Goal: Task Accomplishment & Management: Complete application form

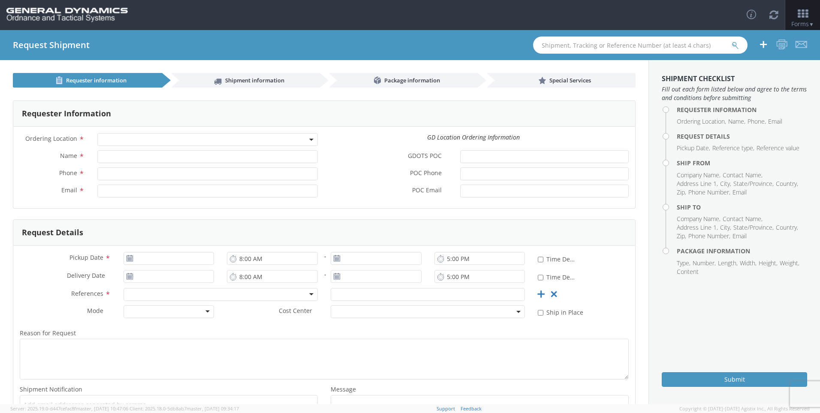
select select
click at [554, 46] on input "text" at bounding box center [640, 44] width 214 height 17
type input "55907969"
click at [737, 44] on icon "submit" at bounding box center [735, 46] width 7 height 8
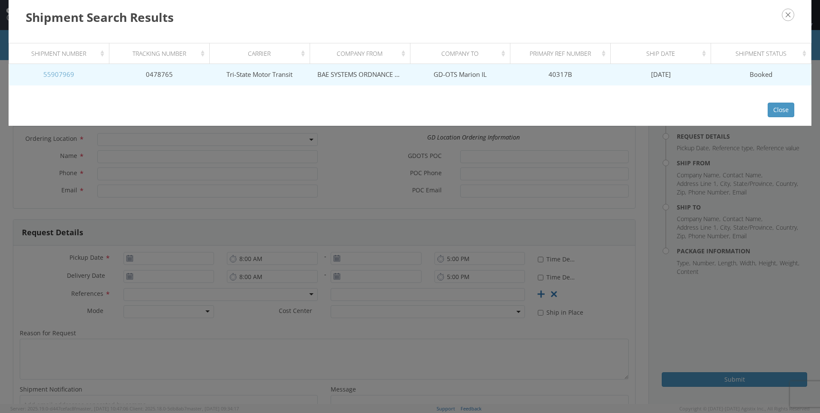
click at [57, 77] on link "55907969" at bounding box center [58, 74] width 31 height 9
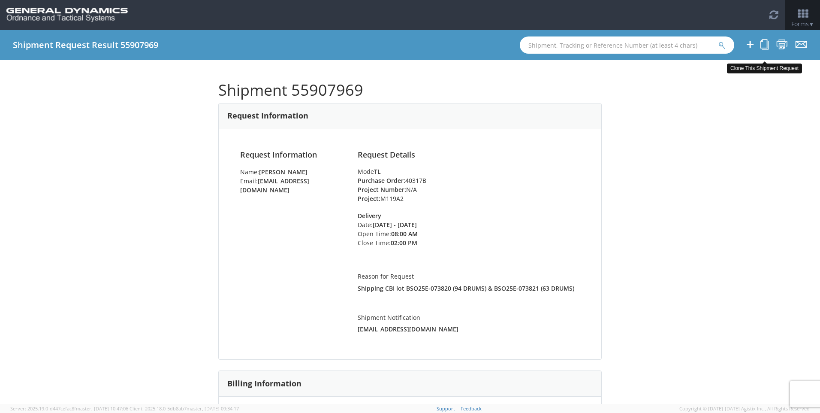
click at [764, 47] on icon at bounding box center [765, 44] width 8 height 11
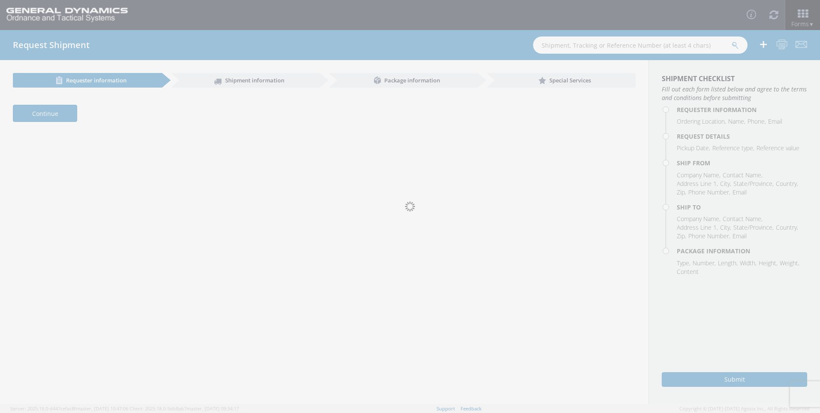
select select "307"
type input "[PERSON_NAME]"
type input "[PHONE_NUMBER]"
type input "[EMAIL_ADDRESS][DOMAIN_NAME]"
type input "[DATE]"
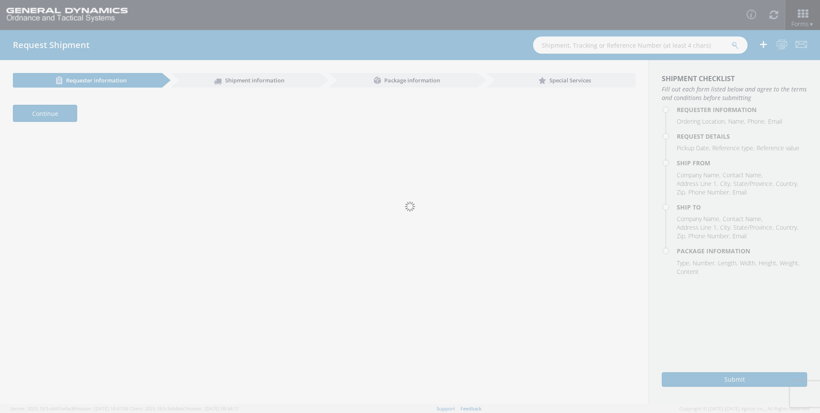
type input "[DATE]"
type input "2:00 PM"
type input "[DATE]"
type input "2:00 PM"
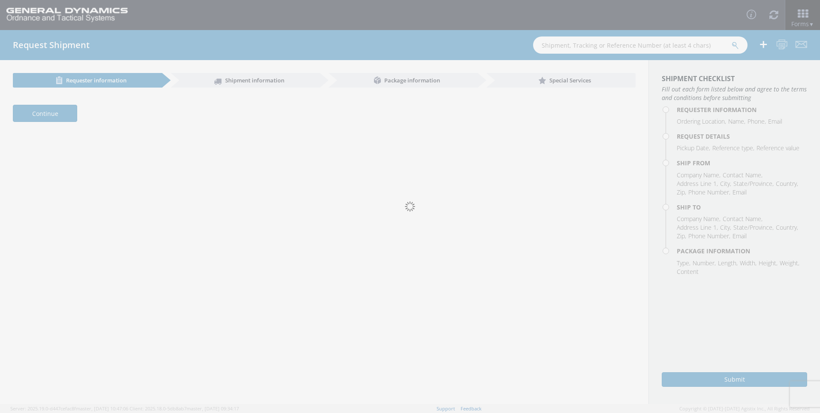
type input "40317B"
type textarea "Shipping CBI lot BSO25E-073820 (94 DRUMS) & BSO25E-073821 (63 DRUMS)"
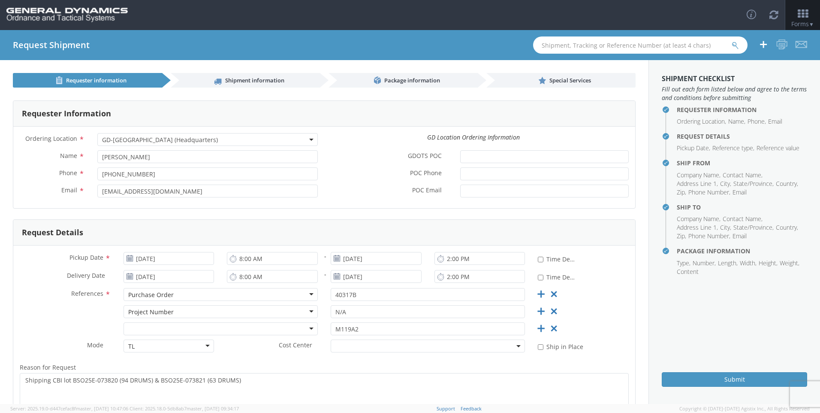
click at [127, 257] on use at bounding box center [130, 258] width 6 height 6
click at [161, 262] on input "[DATE]" at bounding box center [169, 258] width 91 height 13
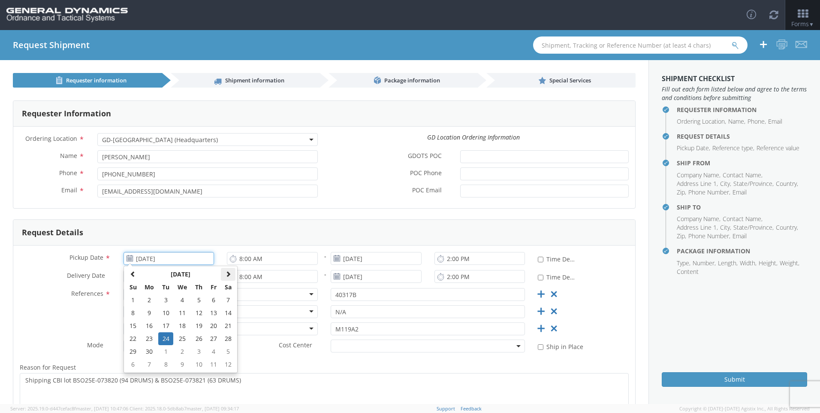
click at [231, 275] on th at bounding box center [228, 274] width 15 height 13
click at [163, 335] on td "23" at bounding box center [165, 338] width 15 height 13
type input "[DATE]"
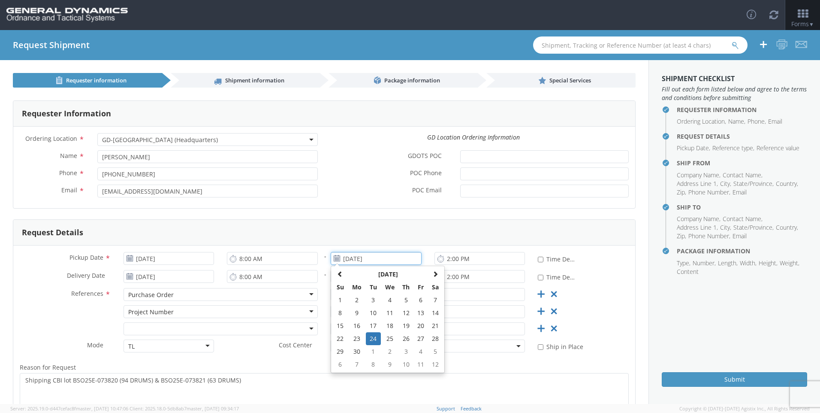
click at [359, 260] on input "[DATE]" at bounding box center [376, 258] width 91 height 13
click at [433, 276] on span at bounding box center [435, 274] width 6 height 6
click at [390, 337] on td "24" at bounding box center [390, 338] width 18 height 13
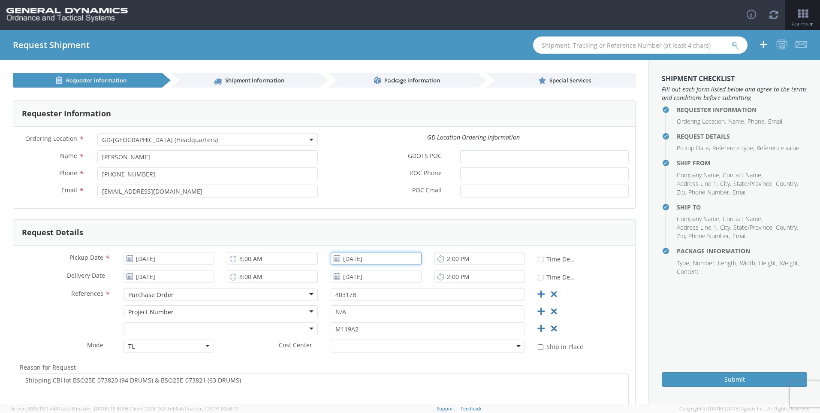
click at [368, 260] on input "[DATE]" at bounding box center [376, 258] width 91 height 13
click at [371, 335] on td "23" at bounding box center [373, 338] width 15 height 13
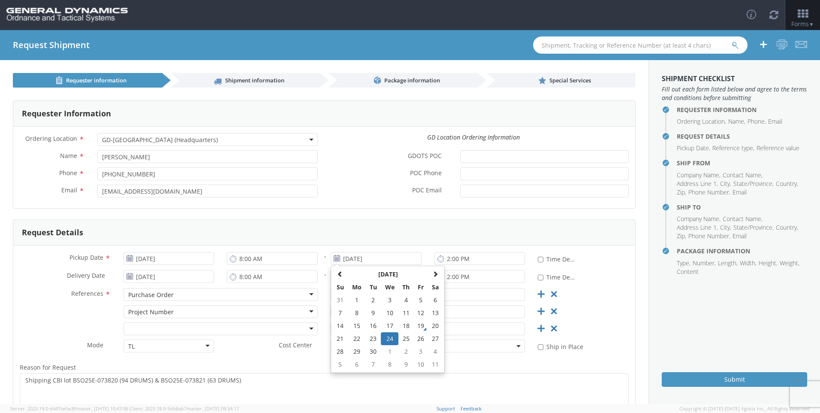
type input "[DATE]"
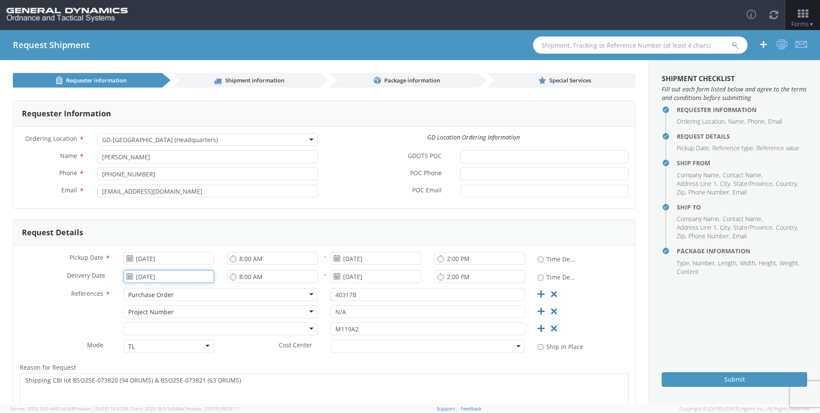
click at [171, 279] on input "[DATE]" at bounding box center [169, 276] width 91 height 13
click at [228, 169] on span at bounding box center [228, 170] width 6 height 6
click at [179, 234] on td "24" at bounding box center [182, 234] width 18 height 13
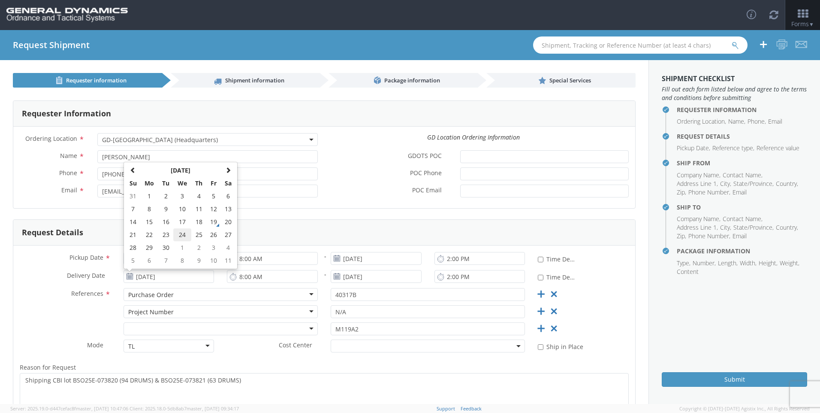
type input "[DATE]"
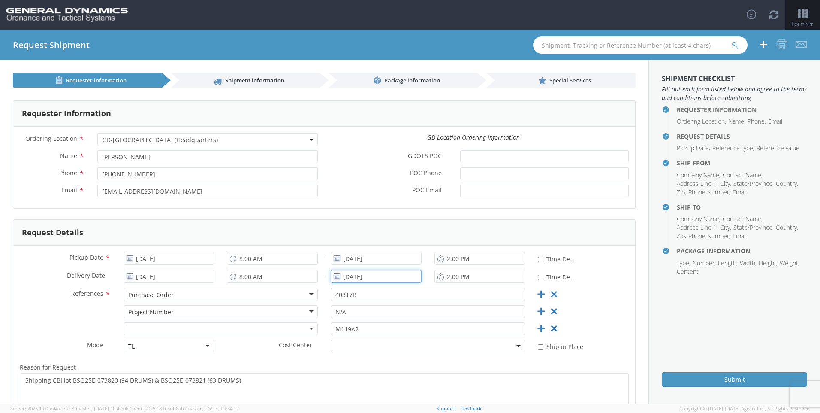
click at [372, 276] on input "[DATE]" at bounding box center [376, 276] width 91 height 13
click at [432, 170] on span at bounding box center [435, 170] width 6 height 6
click at [387, 235] on td "24" at bounding box center [390, 234] width 18 height 13
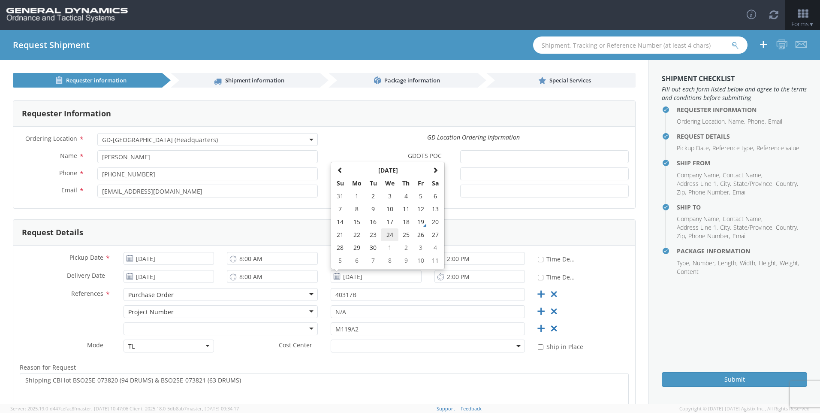
type input "[DATE]"
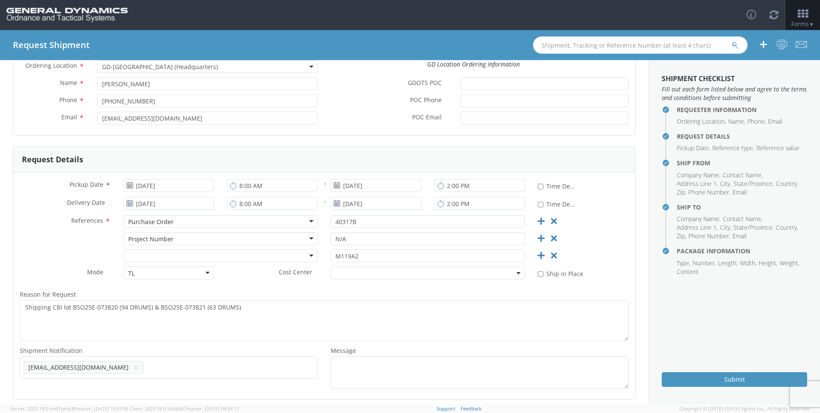
scroll to position [86, 0]
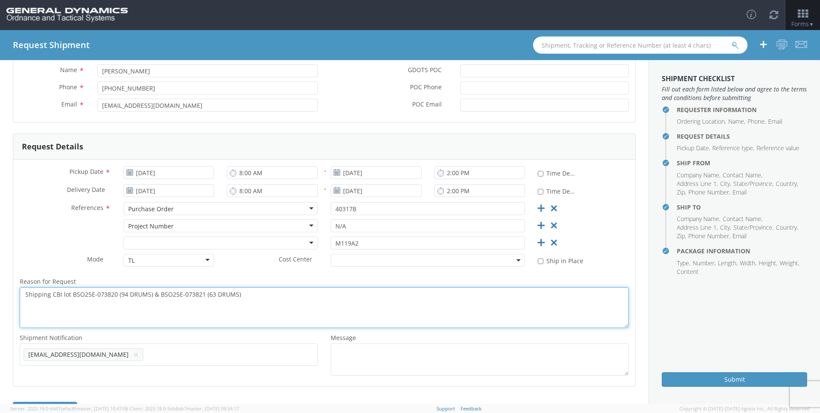
drag, startPoint x: 92, startPoint y: 293, endPoint x: 105, endPoint y: 293, distance: 13.3
click at [92, 293] on textarea "Shipping CBI lot BSO25E-073820 (94 DRUMS) & BSO25E-073821 (63 DRUMS)" at bounding box center [324, 307] width 609 height 41
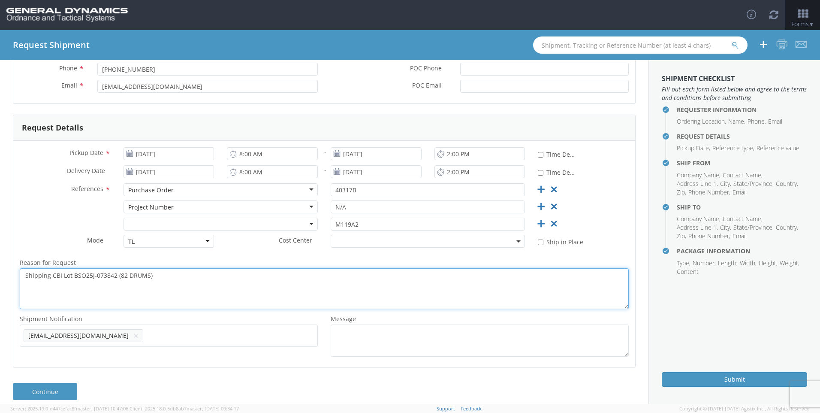
scroll to position [114, 0]
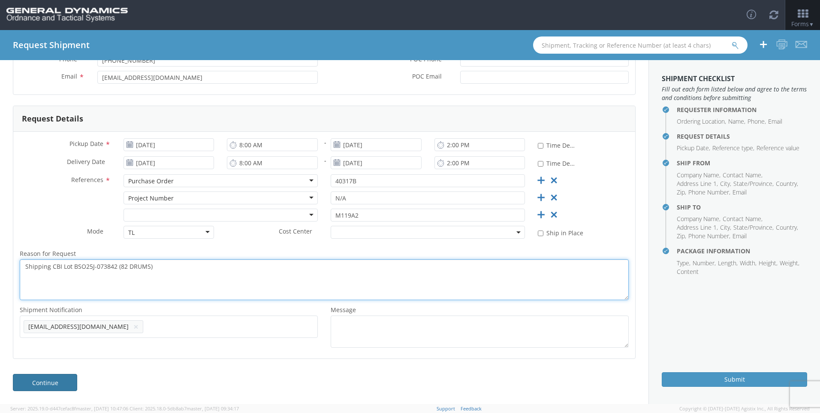
type textarea "Shipping CBI Lot BSO25J-073842 (82 DRUMS)"
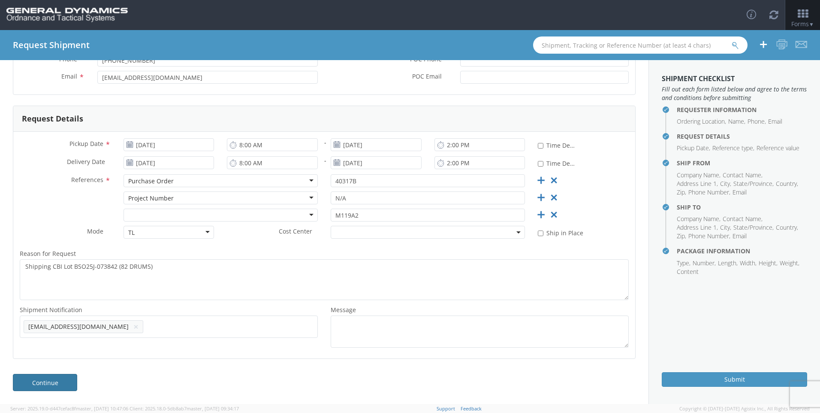
click at [48, 381] on link "Continue" at bounding box center [45, 382] width 64 height 17
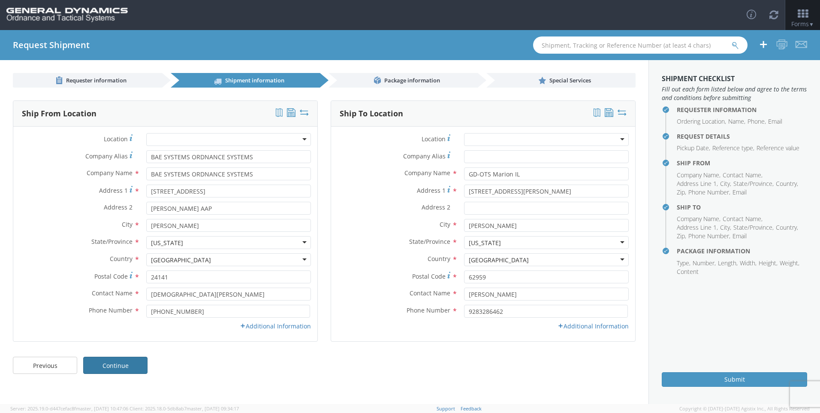
scroll to position [0, 0]
click at [244, 324] on icon at bounding box center [243, 326] width 6 height 6
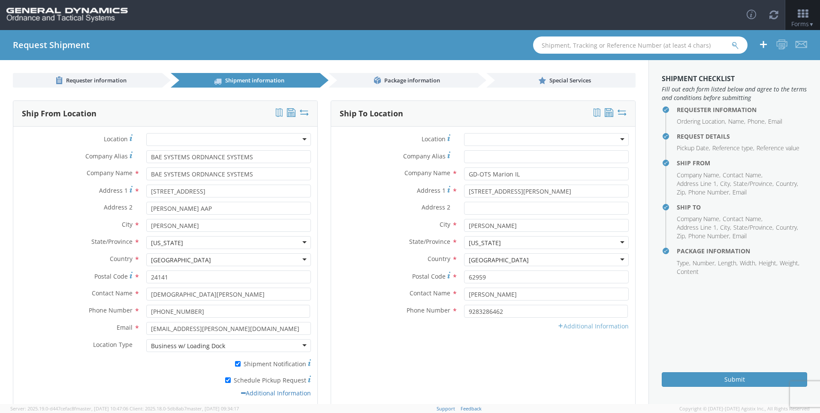
click at [558, 326] on icon at bounding box center [561, 326] width 6 height 6
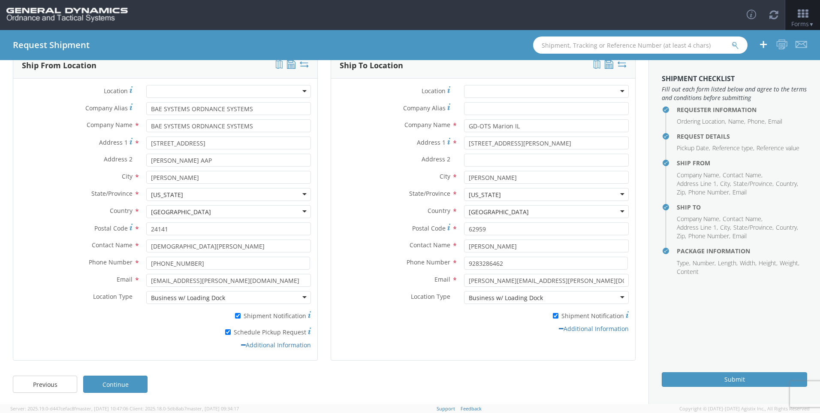
scroll to position [50, 0]
click at [112, 382] on link "Continue" at bounding box center [115, 382] width 64 height 17
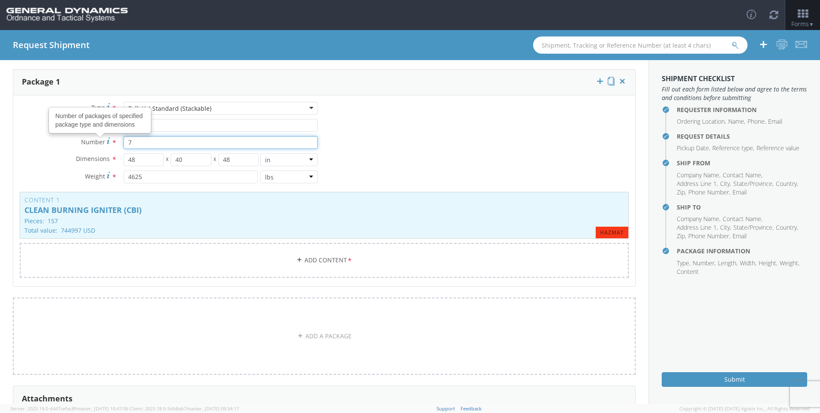
click at [130, 141] on input "7" at bounding box center [221, 142] width 194 height 13
type input "4"
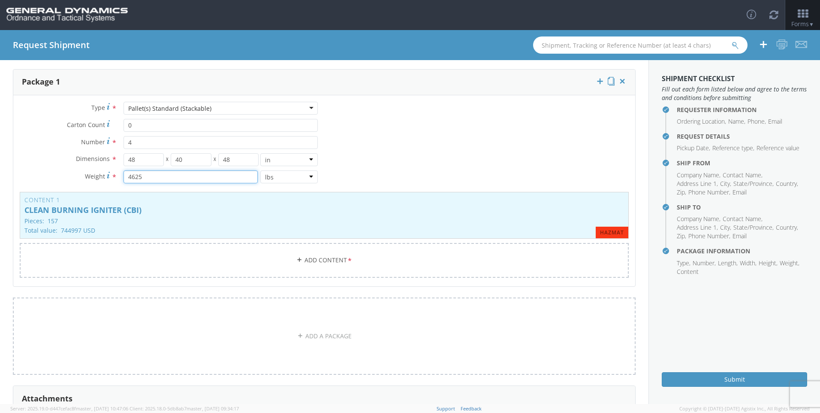
drag, startPoint x: 141, startPoint y: 175, endPoint x: 124, endPoint y: 176, distance: 17.6
click at [124, 176] on input "4625" at bounding box center [191, 176] width 134 height 13
type input "2450"
click at [227, 219] on p "Pieces: 157" at bounding box center [324, 220] width 600 height 6
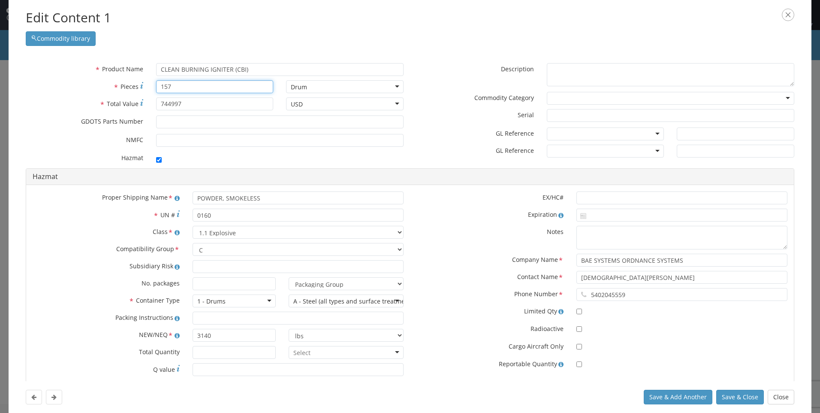
click at [176, 88] on input "157" at bounding box center [215, 86] width 118 height 13
type input "1"
type input "82"
drag, startPoint x: 183, startPoint y: 106, endPoint x: 124, endPoint y: 105, distance: 58.8
click at [124, 105] on div "* Total Value 744997" at bounding box center [149, 103] width 260 height 13
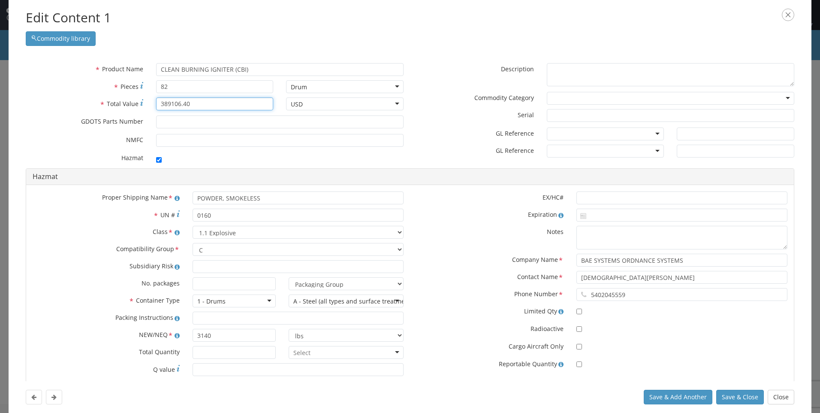
type input "389106.40"
drag, startPoint x: 218, startPoint y: 338, endPoint x: 188, endPoint y: 338, distance: 29.6
click at [188, 338] on div "3140" at bounding box center [234, 335] width 96 height 13
drag, startPoint x: 213, startPoint y: 335, endPoint x: 186, endPoint y: 335, distance: 26.6
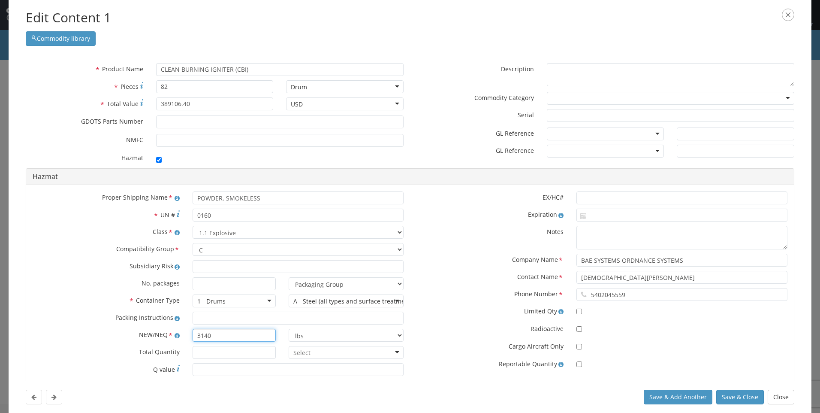
click at [186, 335] on div "3140" at bounding box center [234, 335] width 96 height 13
type input "1640"
click at [734, 397] on button "Save & Close" at bounding box center [740, 397] width 48 height 15
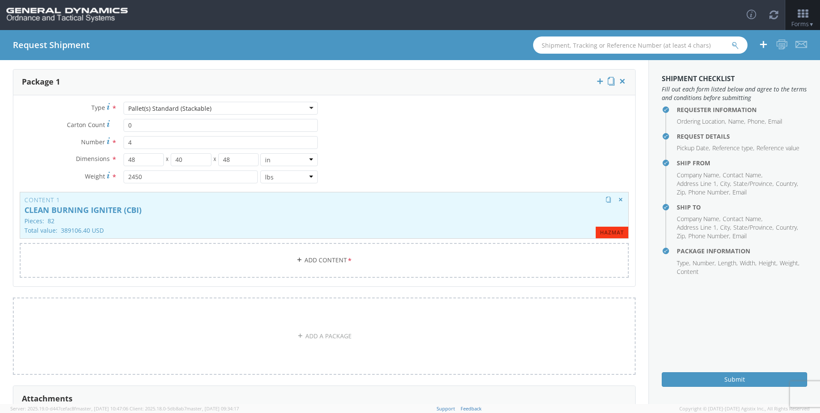
click at [398, 218] on p "Pieces: 82" at bounding box center [324, 220] width 600 height 6
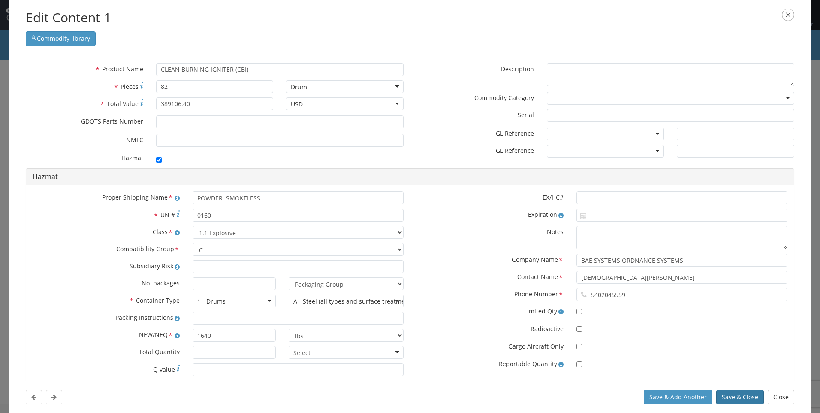
click at [728, 397] on button "Save & Close" at bounding box center [740, 397] width 48 height 15
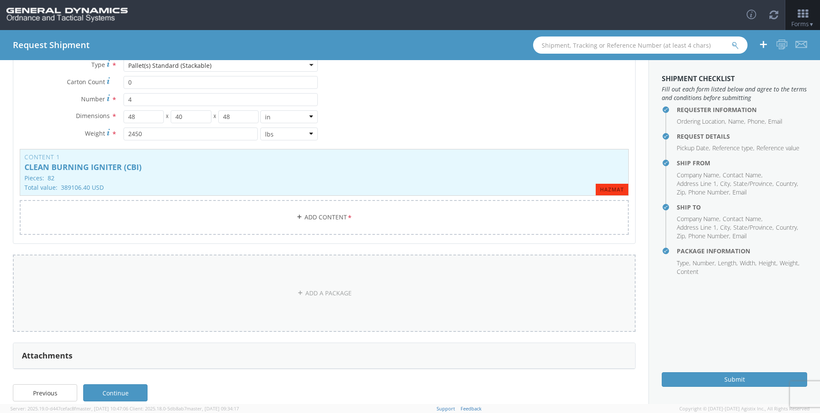
scroll to position [103, 0]
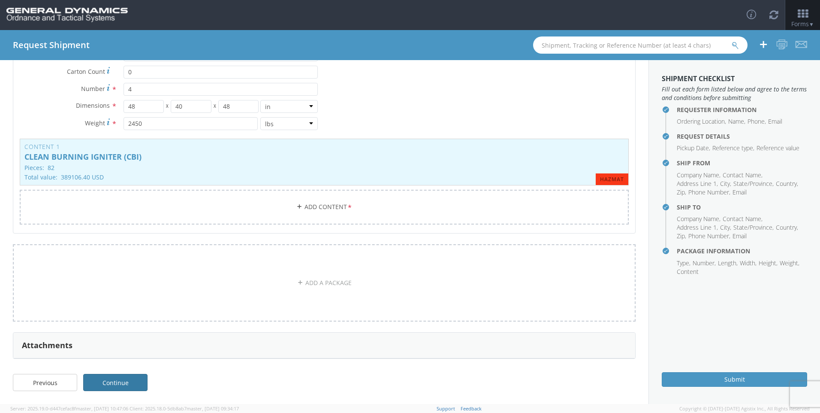
click at [122, 382] on link "Continue" at bounding box center [115, 382] width 64 height 17
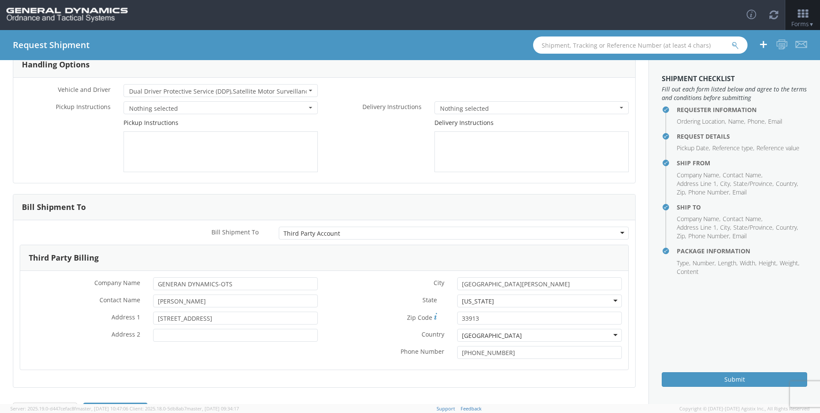
scroll to position [35, 0]
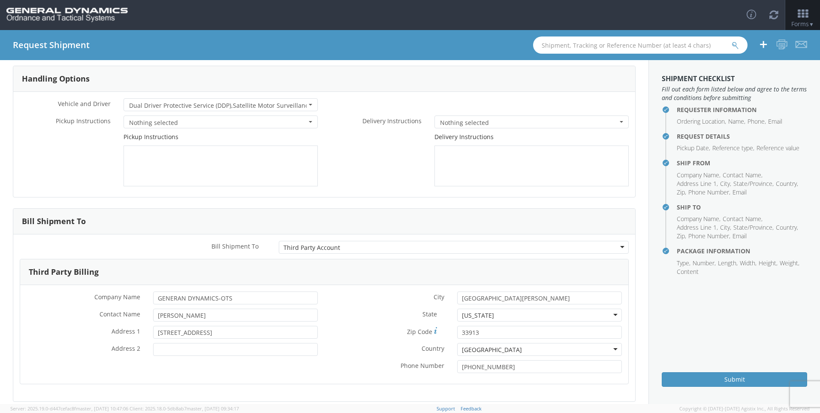
click at [309, 105] on span "button" at bounding box center [310, 105] width 3 height 2
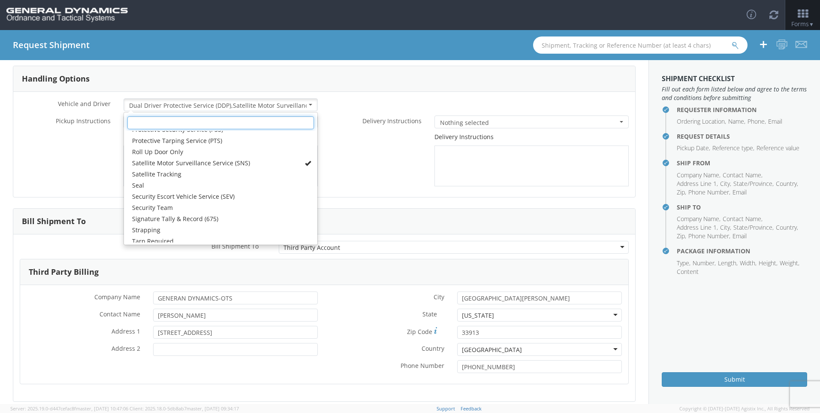
scroll to position [145, 0]
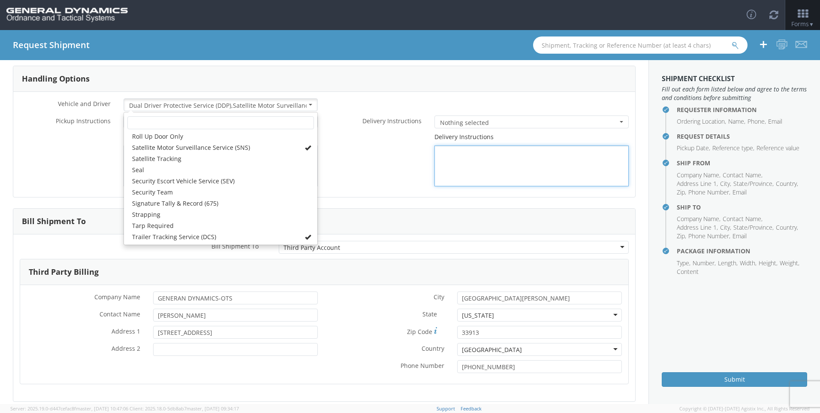
click at [367, 178] on div "Delivery Instructions" at bounding box center [479, 160] width 311 height 54
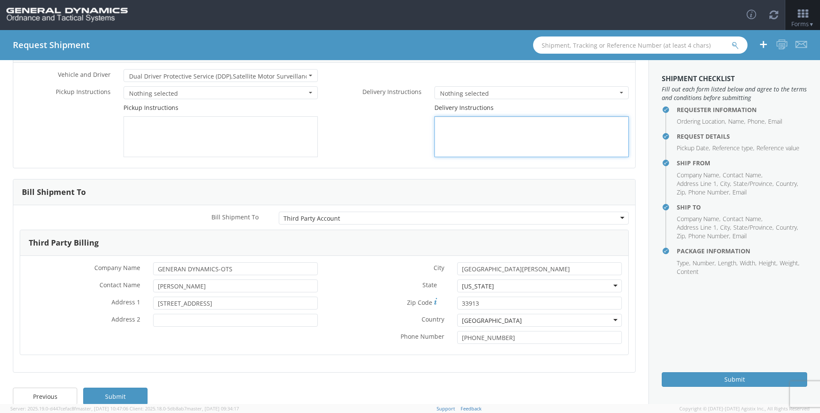
scroll to position [78, 0]
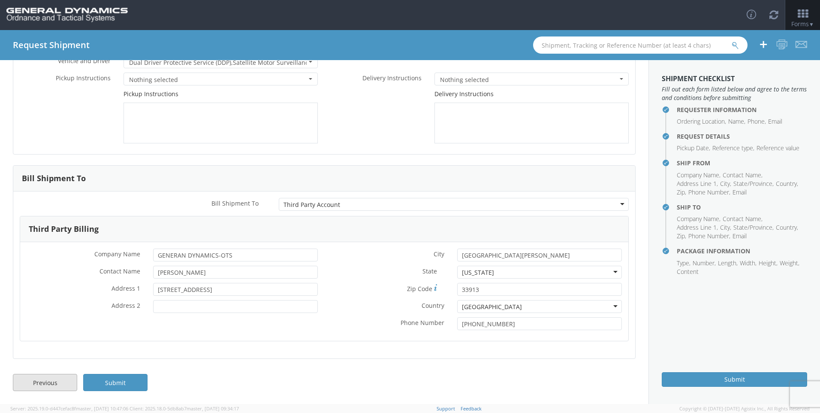
click at [34, 382] on link "Previous" at bounding box center [45, 382] width 64 height 17
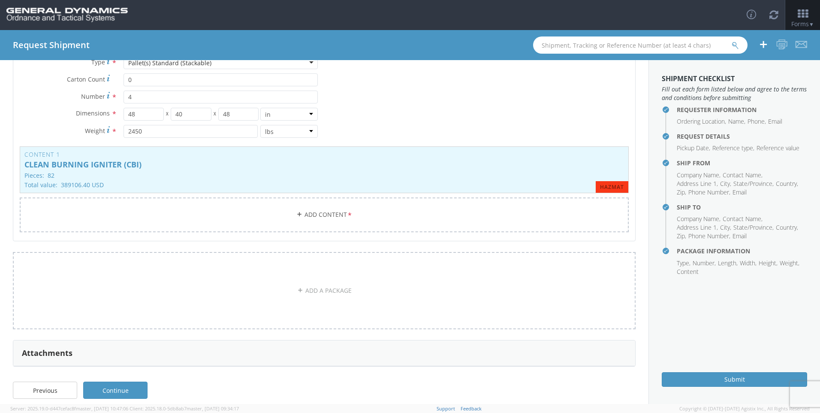
scroll to position [103, 0]
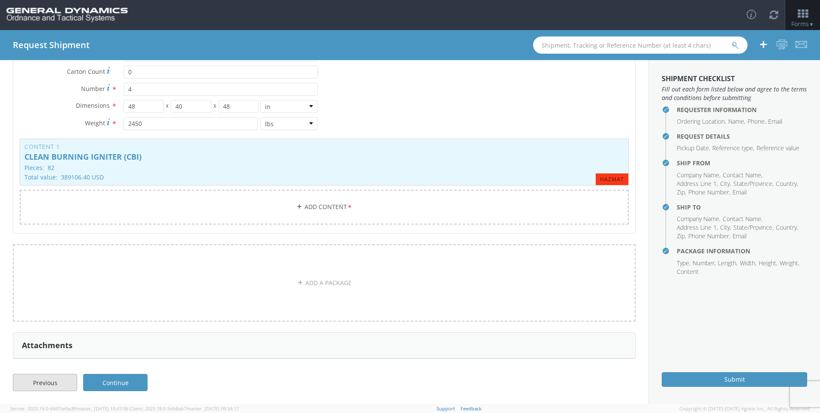
click at [25, 382] on link "Previous" at bounding box center [45, 382] width 64 height 17
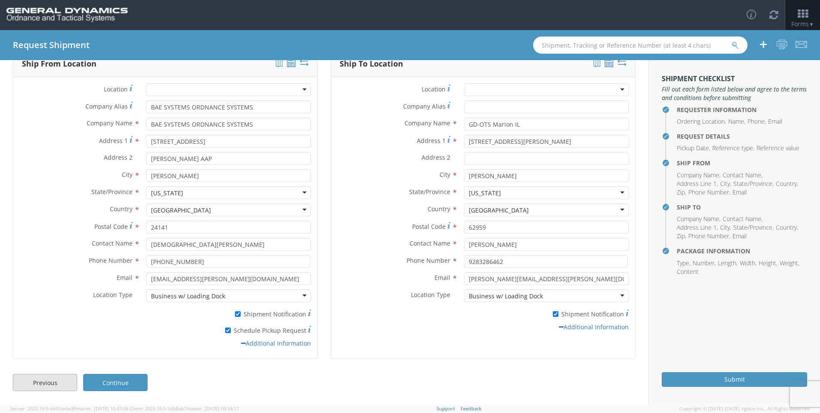
scroll to position [50, 0]
click at [36, 385] on link "Previous" at bounding box center [45, 382] width 64 height 17
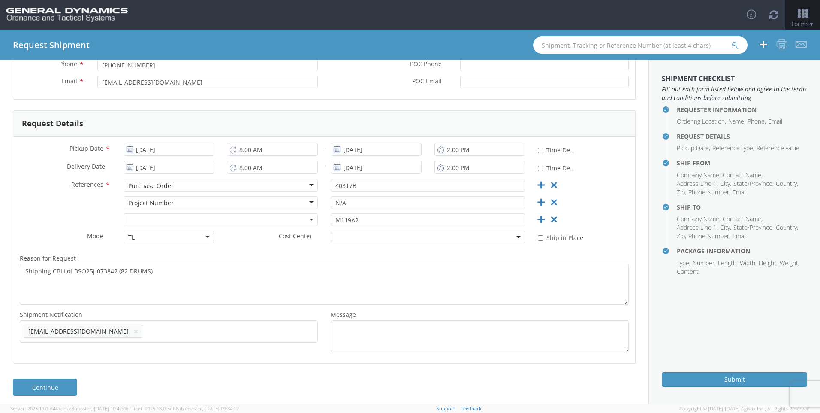
scroll to position [114, 0]
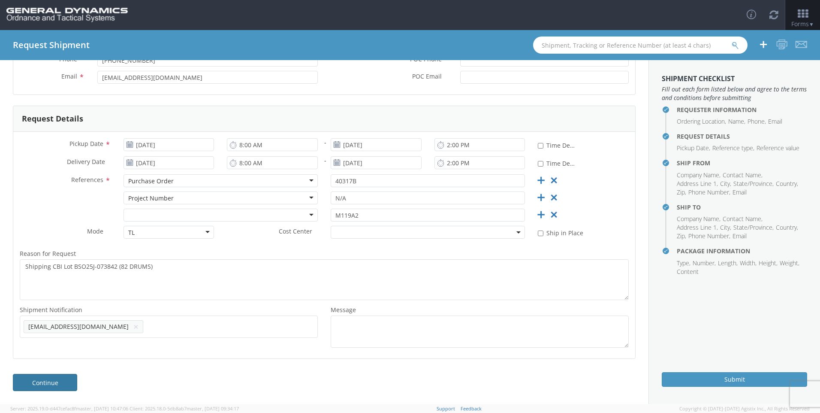
click at [62, 381] on link "Continue" at bounding box center [45, 382] width 64 height 17
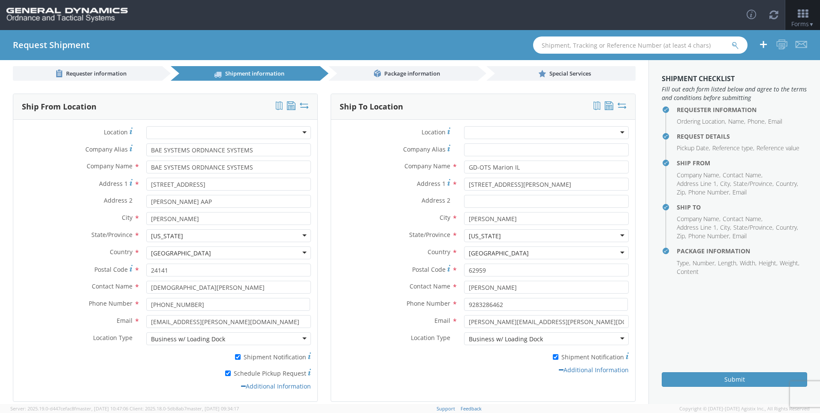
scroll to position [50, 0]
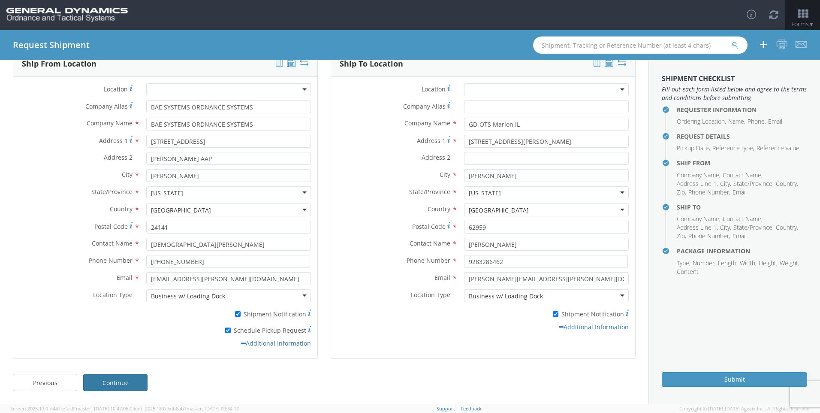
click at [118, 384] on link "Continue" at bounding box center [115, 382] width 64 height 17
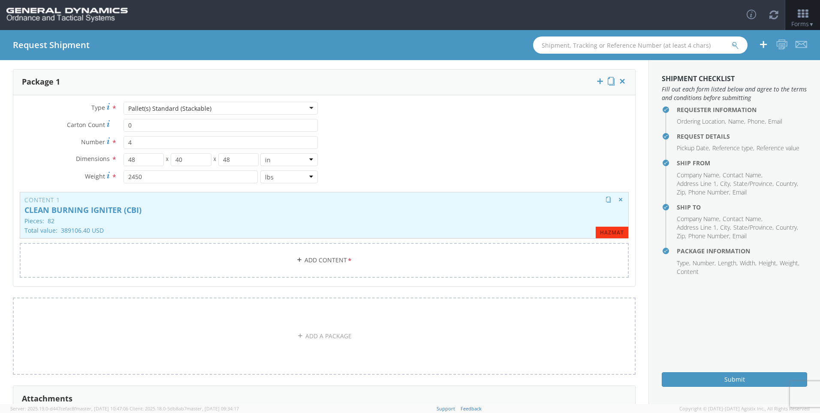
click at [279, 219] on p "Pieces: 82" at bounding box center [324, 220] width 600 height 6
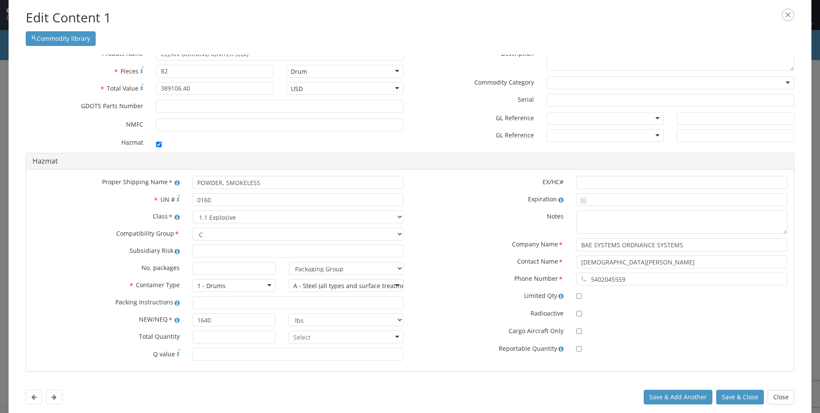
scroll to position [23, 0]
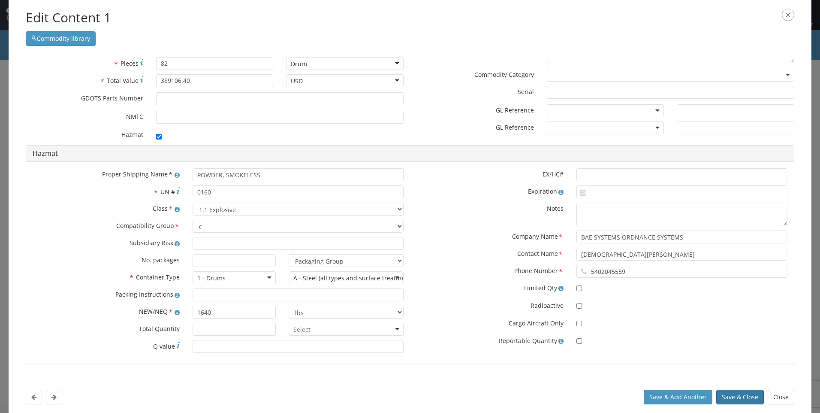
click at [739, 394] on button "Save & Close" at bounding box center [740, 397] width 48 height 15
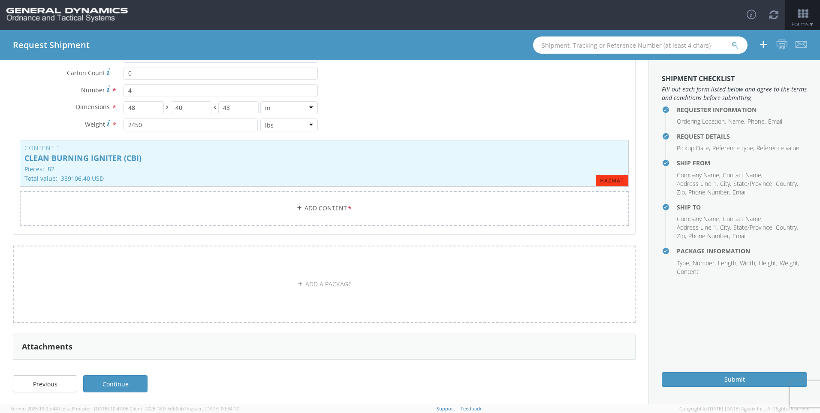
scroll to position [103, 0]
click at [40, 385] on link "Previous" at bounding box center [45, 382] width 64 height 17
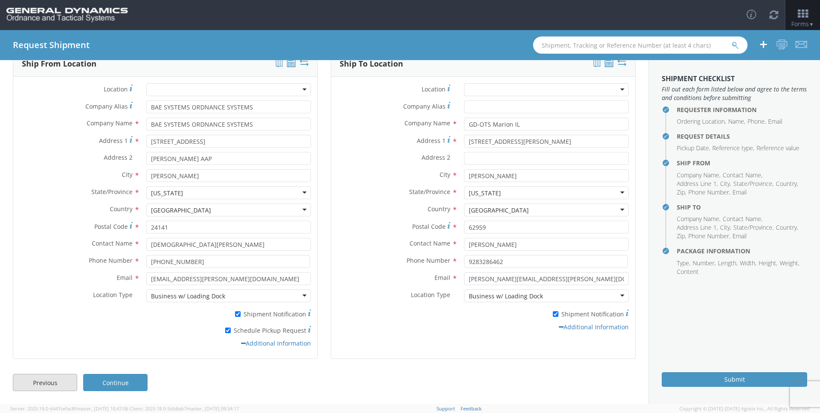
scroll to position [50, 0]
click at [115, 381] on link "Continue" at bounding box center [115, 382] width 64 height 17
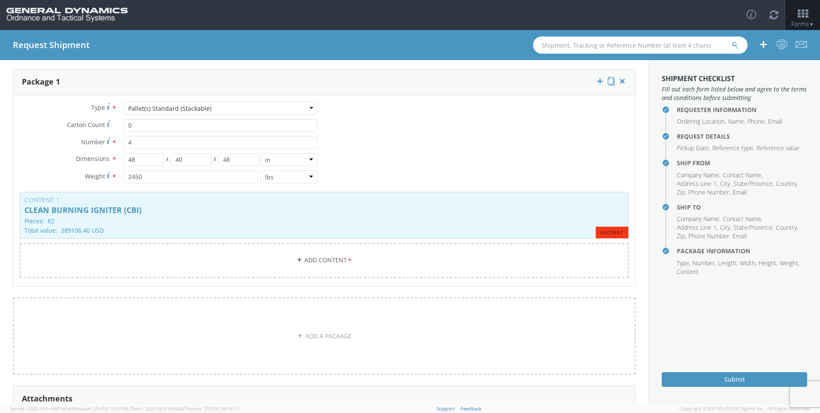
scroll to position [103, 0]
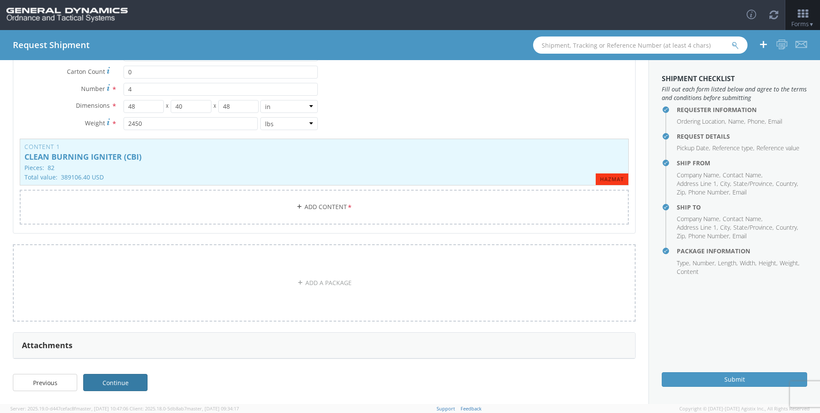
click at [115, 381] on link "Continue" at bounding box center [115, 382] width 64 height 17
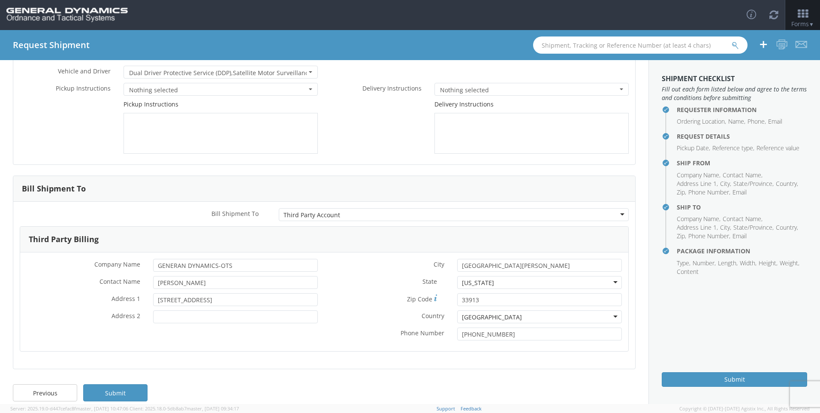
scroll to position [78, 0]
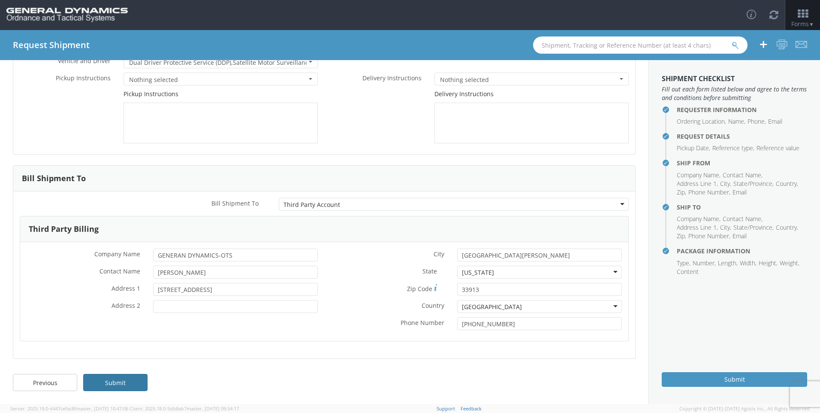
click at [130, 379] on link "Submit" at bounding box center [115, 382] width 64 height 17
